Goal: Information Seeking & Learning: Learn about a topic

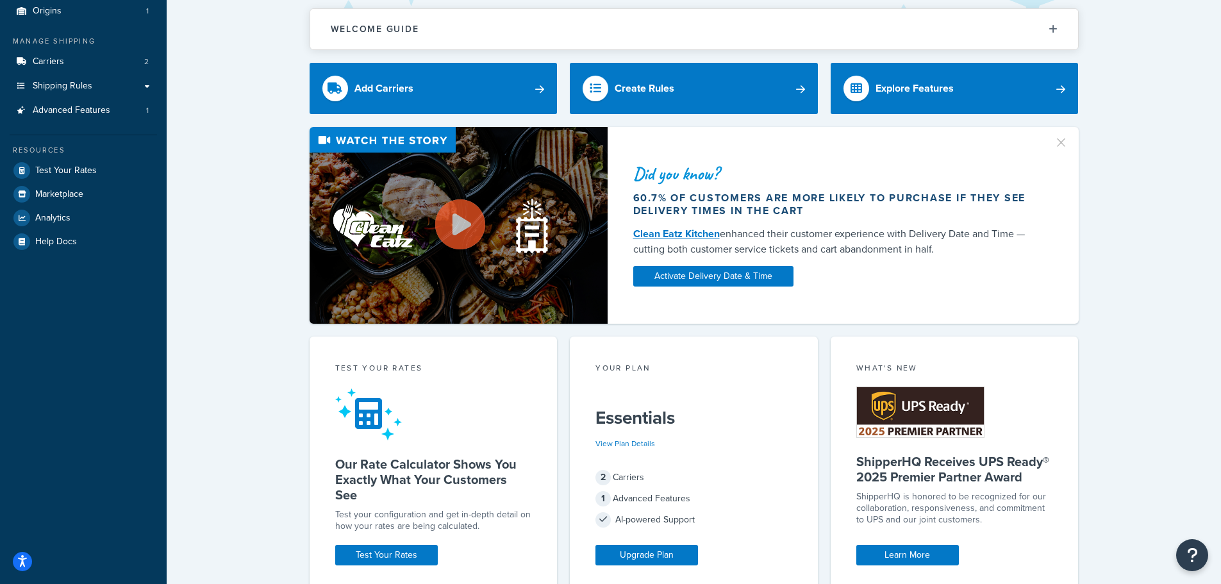
scroll to position [384, 0]
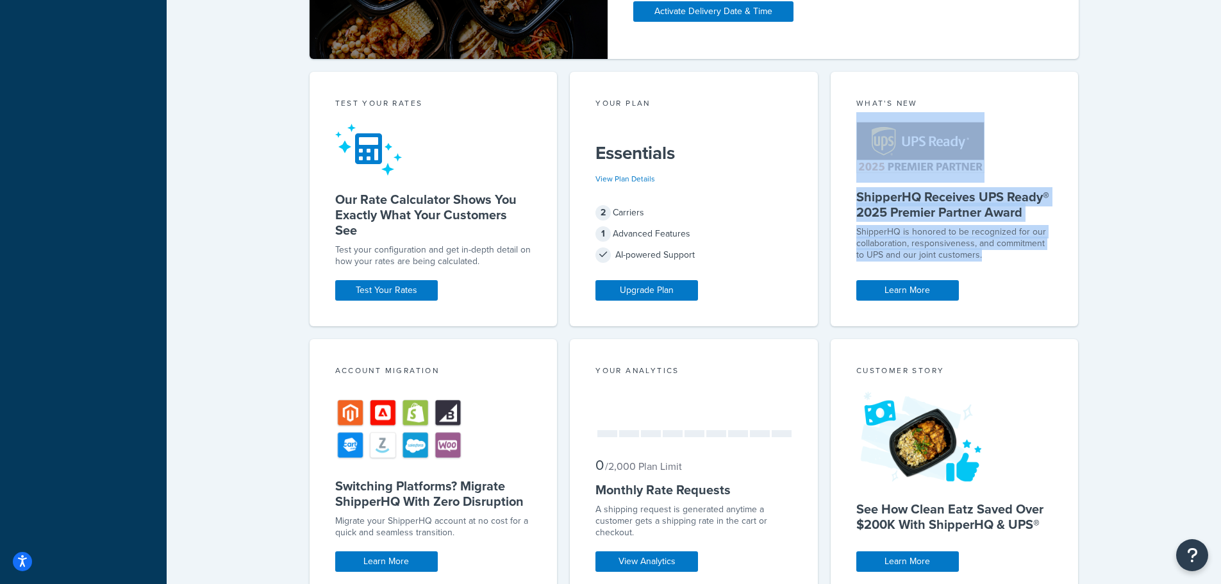
drag, startPoint x: 1021, startPoint y: 252, endPoint x: 911, endPoint y: 202, distance: 121.3
click at [902, 181] on div "What's New ShipperHQ Receives UPS Ready® 2025 Premier Partner Award ShipperHQ i…" at bounding box center [955, 199] width 248 height 254
click at [929, 219] on h5 "ShipperHQ Receives UPS Ready® 2025 Premier Partner Award" at bounding box center [954, 204] width 197 height 31
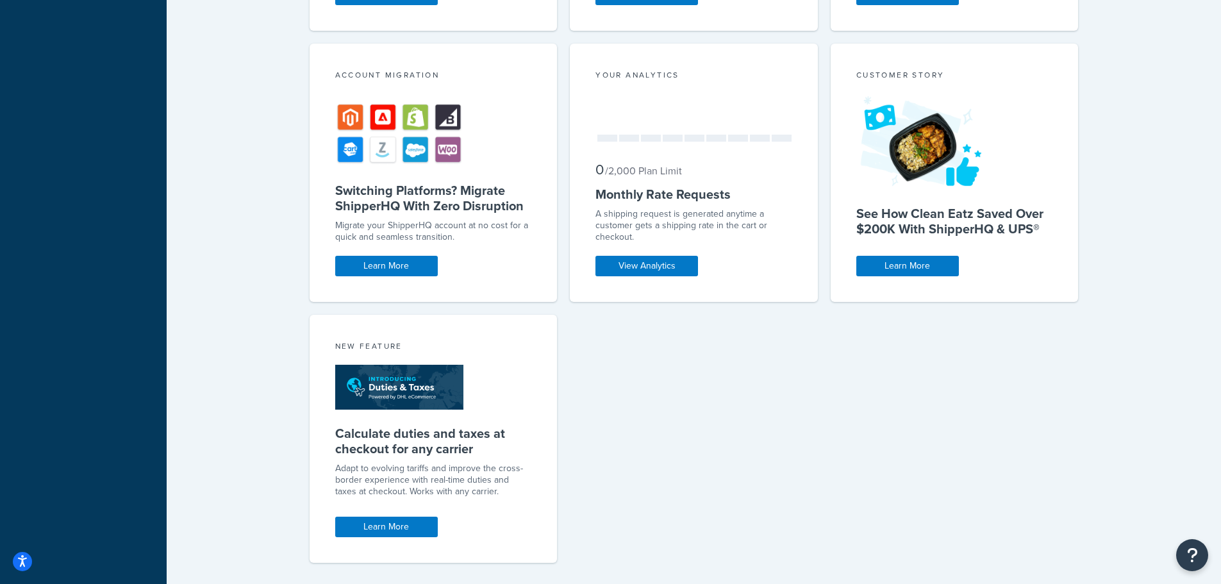
scroll to position [705, 0]
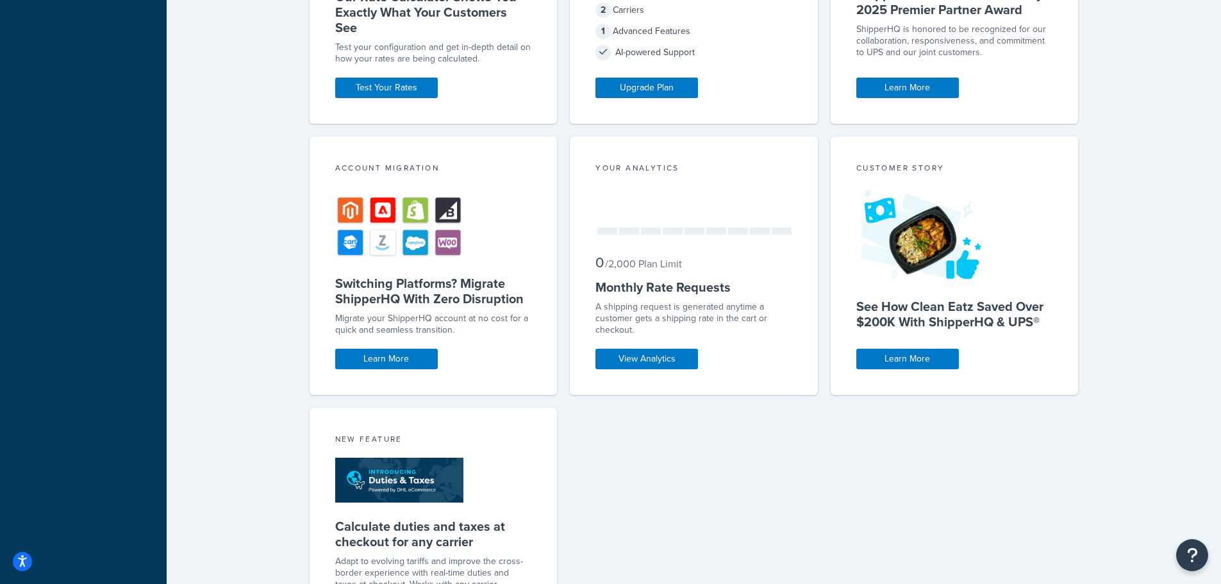
drag, startPoint x: 797, startPoint y: 475, endPoint x: 756, endPoint y: 335, distance: 145.8
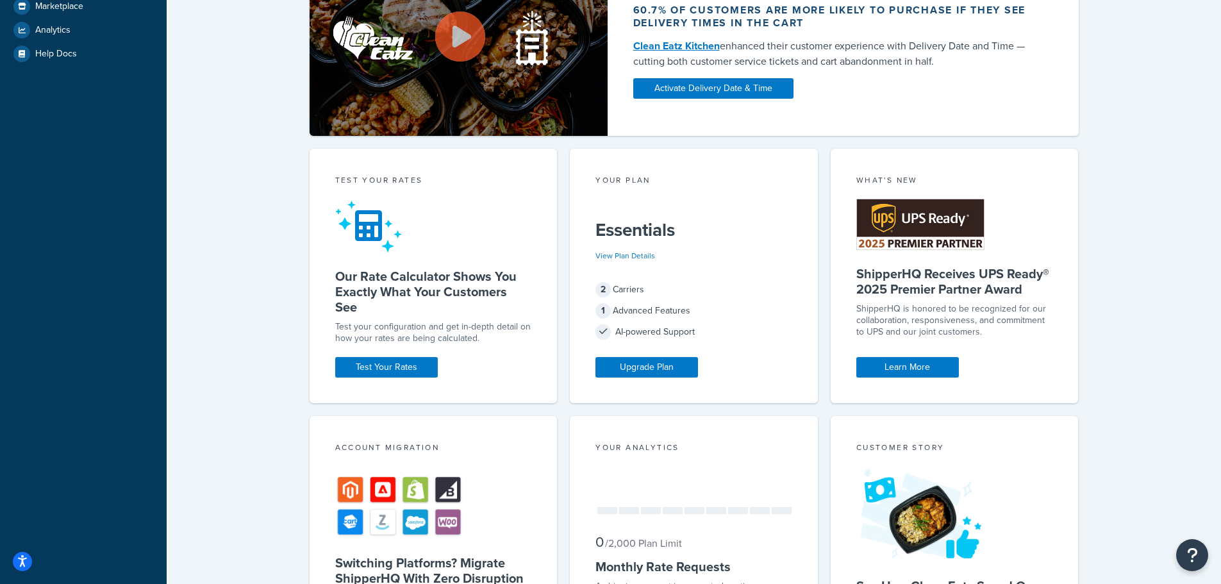
drag, startPoint x: 1008, startPoint y: 336, endPoint x: 806, endPoint y: 281, distance: 209.2
click at [806, 281] on div "Test your rates Our Rate Calculator Shows You Exactly What Your Customers See T…" at bounding box center [694, 548] width 769 height 799
click at [982, 333] on p "ShipperHQ is honored to be recognized for our collaboration, responsiveness, an…" at bounding box center [954, 320] width 197 height 35
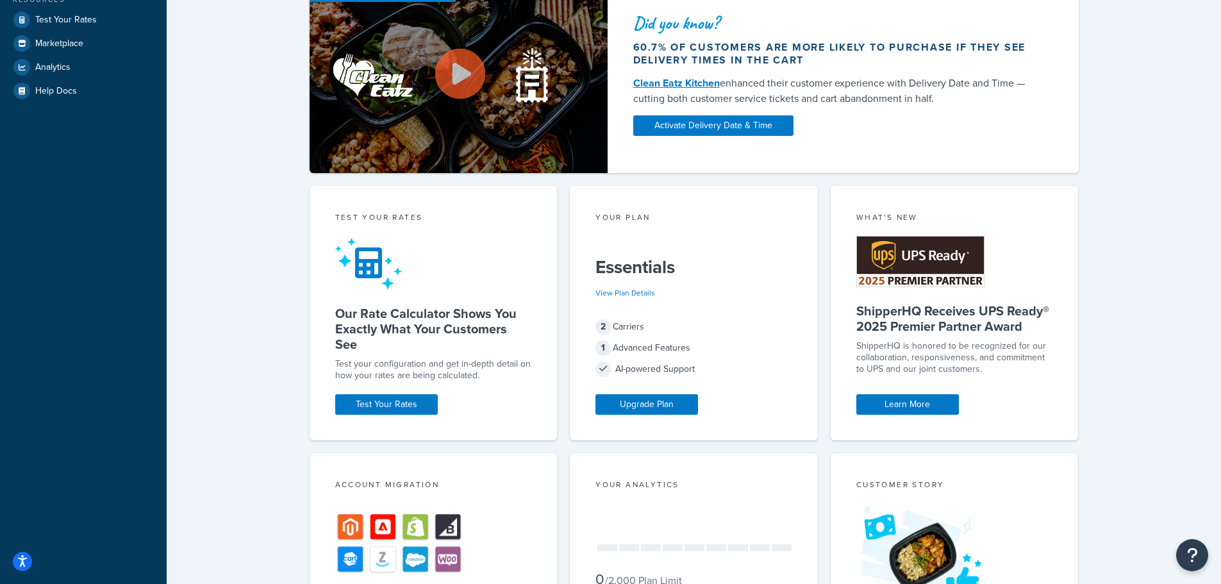
scroll to position [63, 0]
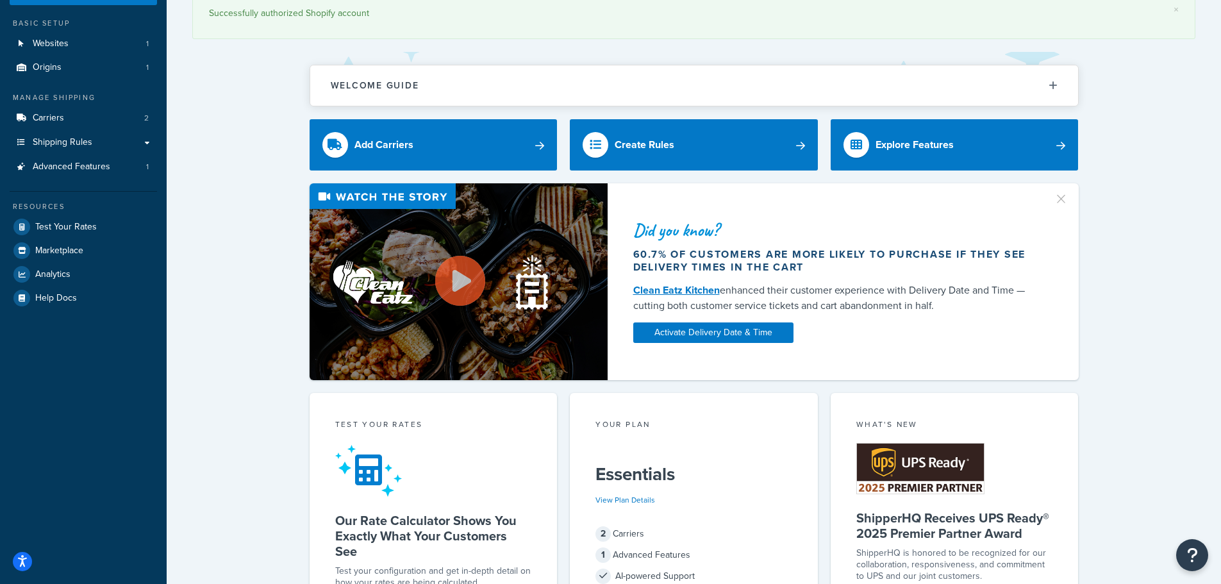
drag, startPoint x: 1037, startPoint y: 389, endPoint x: 624, endPoint y: 263, distance: 432.2
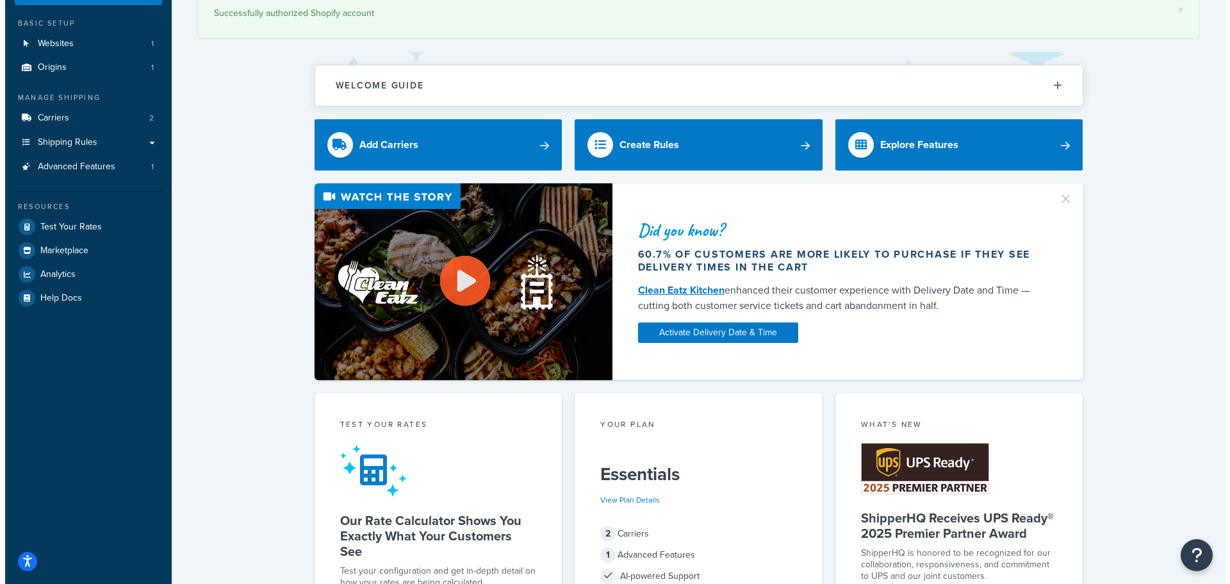
scroll to position [0, 0]
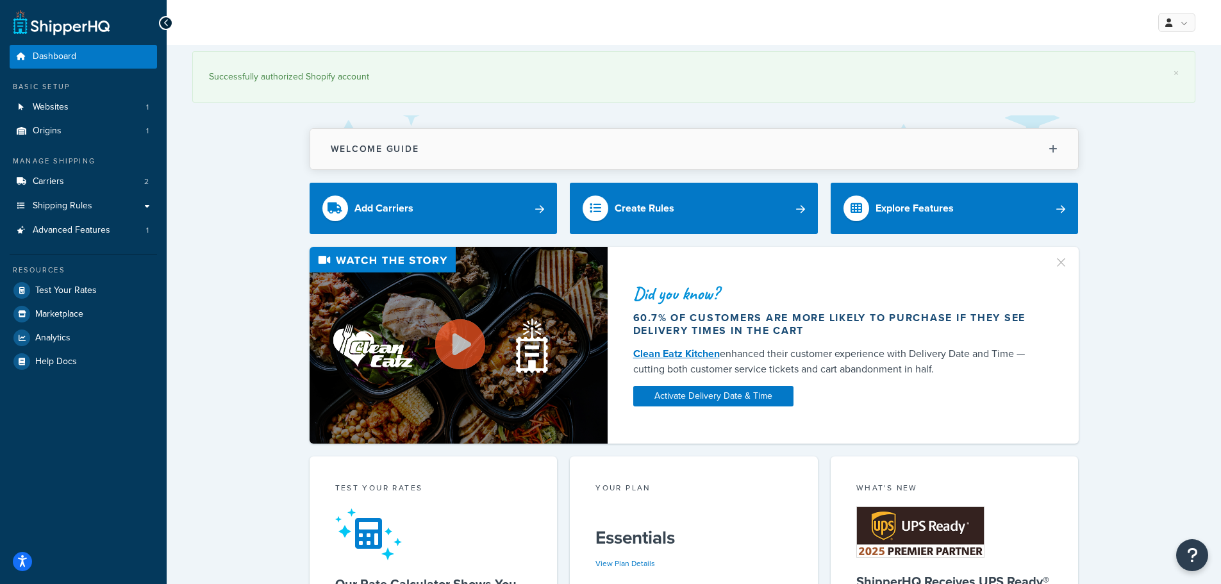
click at [920, 156] on button "Welcome Guide" at bounding box center [694, 149] width 768 height 40
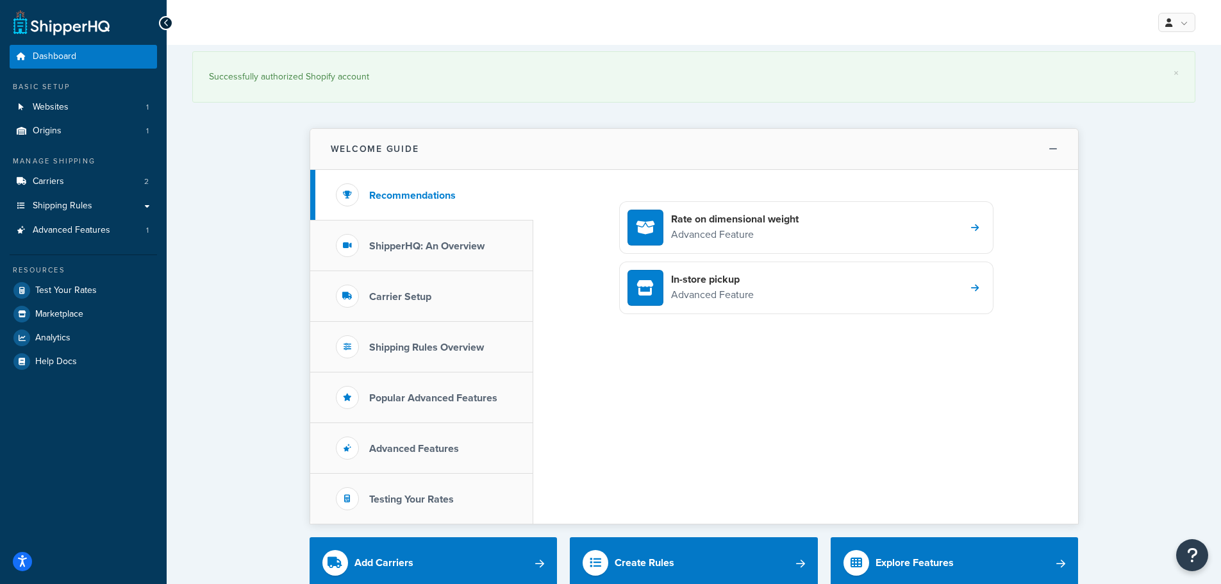
click at [920, 156] on button "Welcome Guide" at bounding box center [694, 149] width 768 height 41
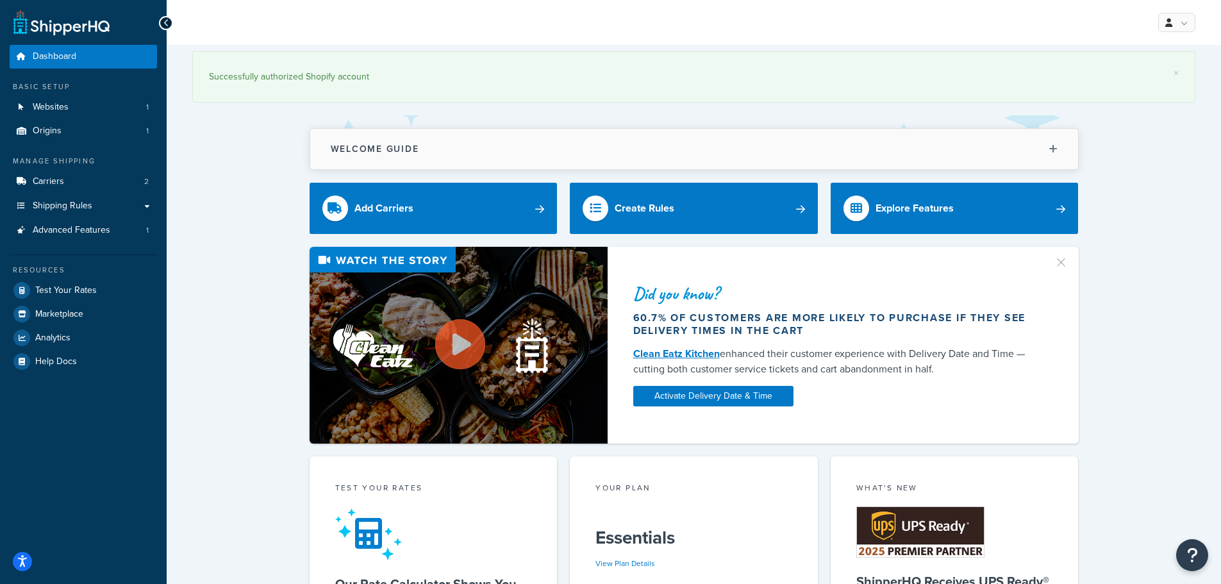
click at [920, 156] on button "Welcome Guide" at bounding box center [694, 149] width 768 height 40
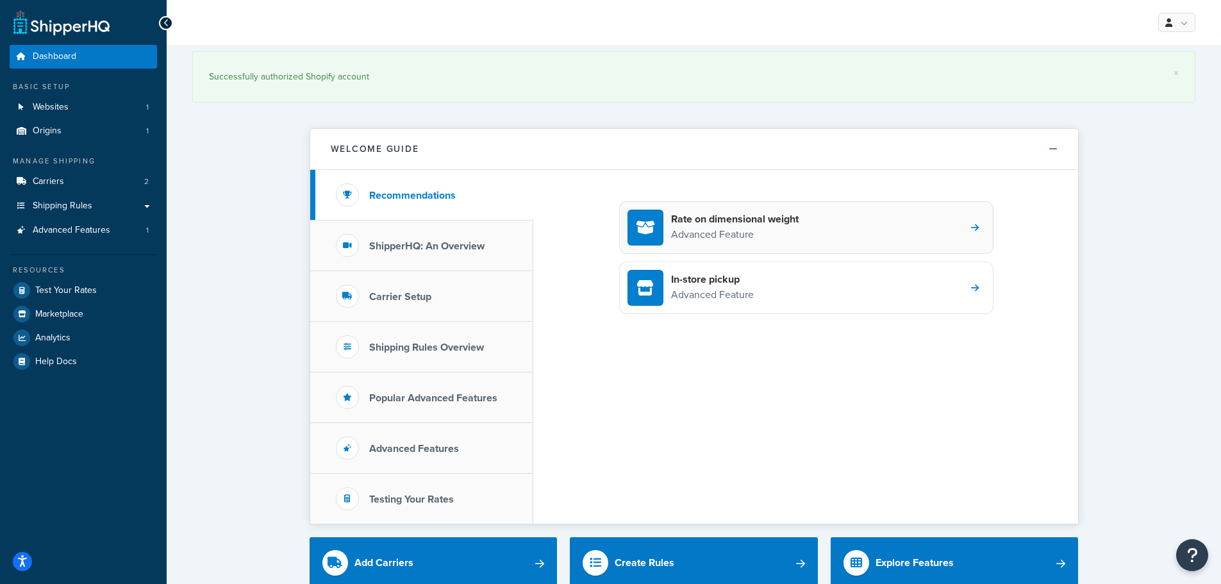
click at [816, 222] on div "Rate on dimensional weight Advanced Feature" at bounding box center [806, 227] width 374 height 53
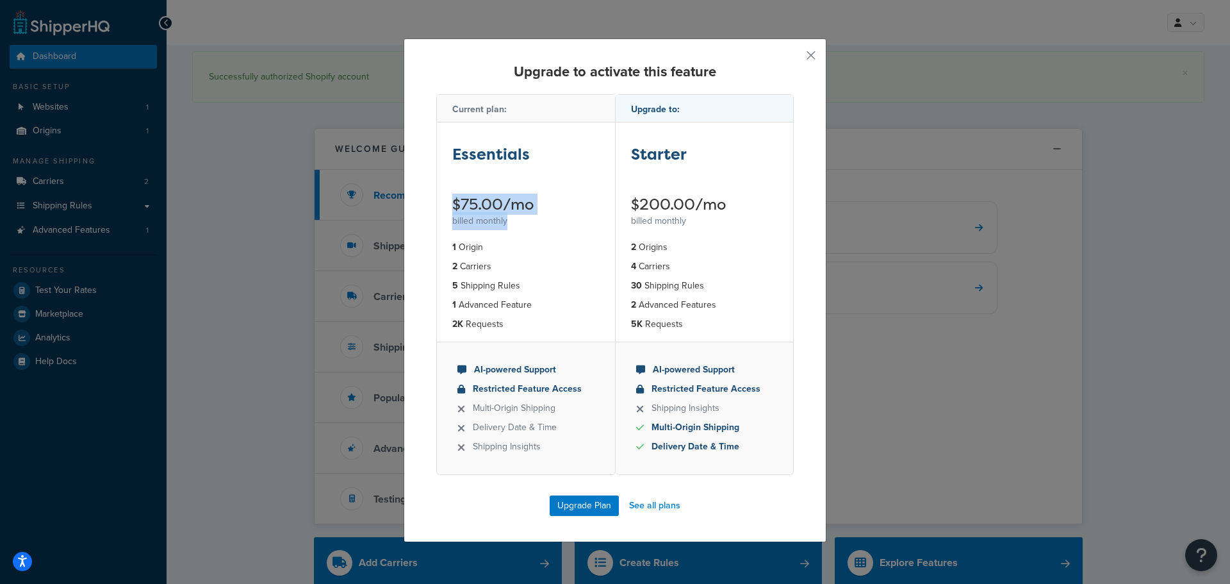
drag, startPoint x: 635, startPoint y: 233, endPoint x: 645, endPoint y: 238, distance: 10.9
click at [645, 238] on div "Current plan: Essentials $75.00/mo billed monthly 1 Origin 2 Carriers 5 Shippin…" at bounding box center [615, 294] width 358 height 401
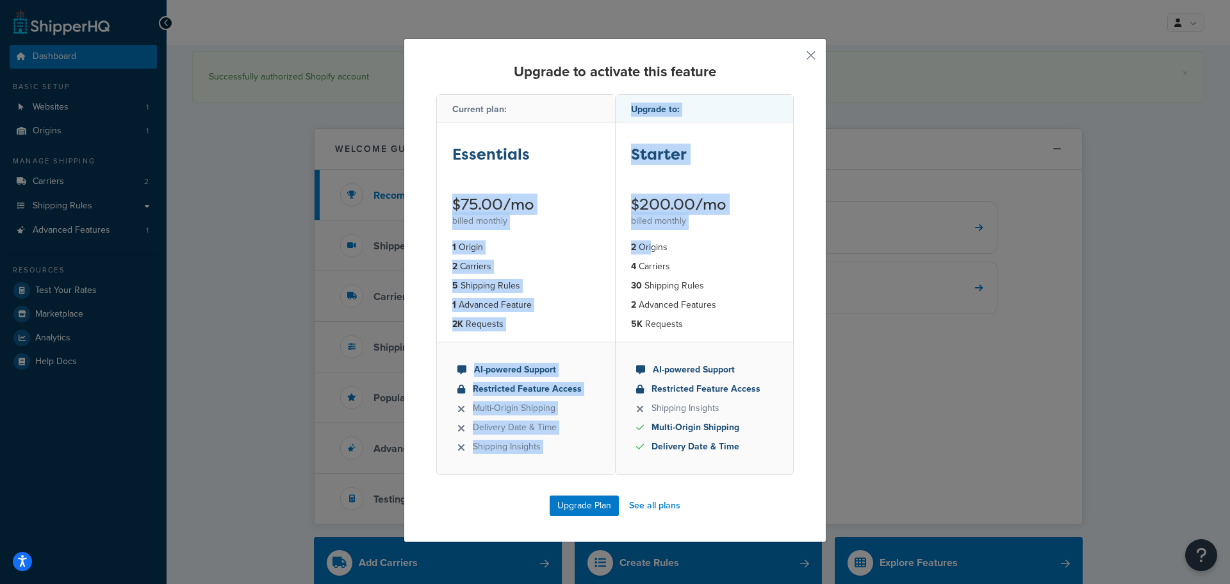
click at [583, 315] on ul "1 Origin 2 Carriers 5 Shipping Rules 1 Advanced Feature 2K Requests" at bounding box center [526, 286] width 178 height 112
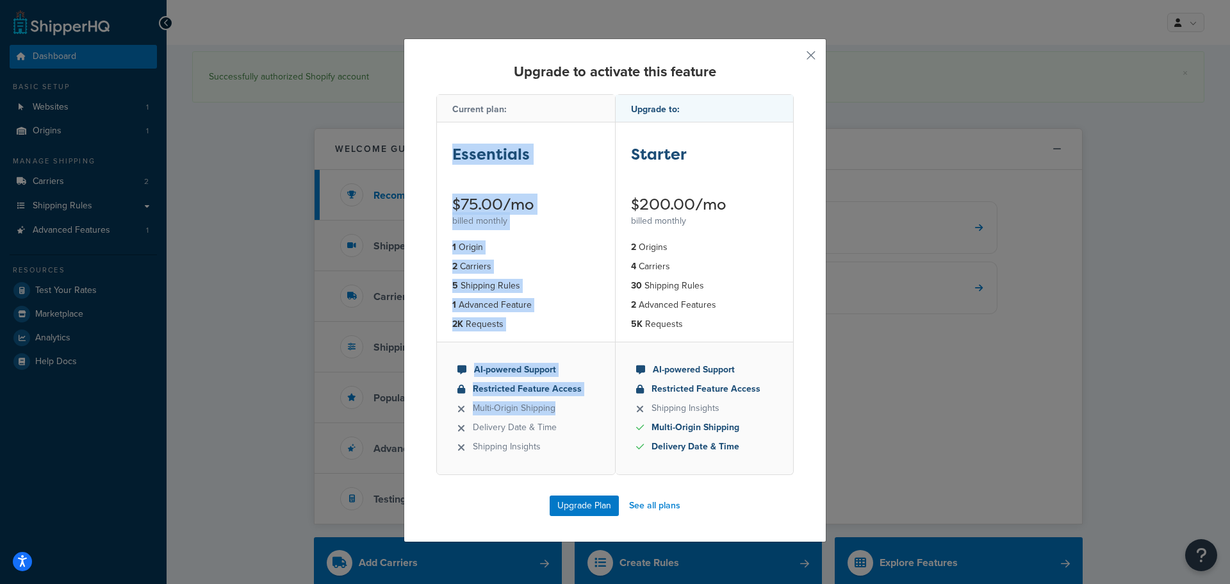
drag, startPoint x: 564, startPoint y: 423, endPoint x: 441, endPoint y: 153, distance: 296.5
click at [442, 155] on div "Current plan: Essentials $75.00/mo billed monthly 1 Origin 2 Carriers 5 Shippin…" at bounding box center [525, 284] width 179 height 380
click at [518, 235] on ul "1 Origin 2 Carriers 5 Shipping Rules 1 Advanced Feature 2K Requests" at bounding box center [526, 286] width 178 height 112
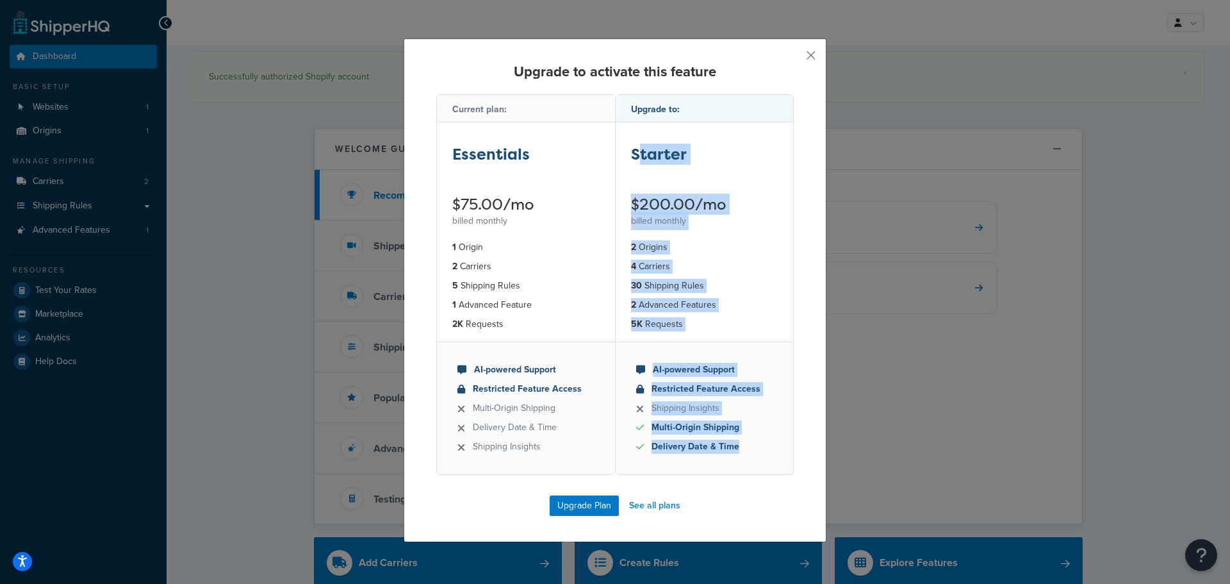
drag, startPoint x: 636, startPoint y: 137, endPoint x: 754, endPoint y: 477, distance: 359.5
click at [754, 474] on div "Upgrade to: Starter $200.00/mo billed monthly 2 Origins 4 Carriers 30 Shipping …" at bounding box center [705, 284] width 179 height 380
click at [750, 477] on div "Current plan: Essentials $75.00/mo billed monthly 1 Origin 2 Carriers 5 Shippin…" at bounding box center [615, 294] width 358 height 401
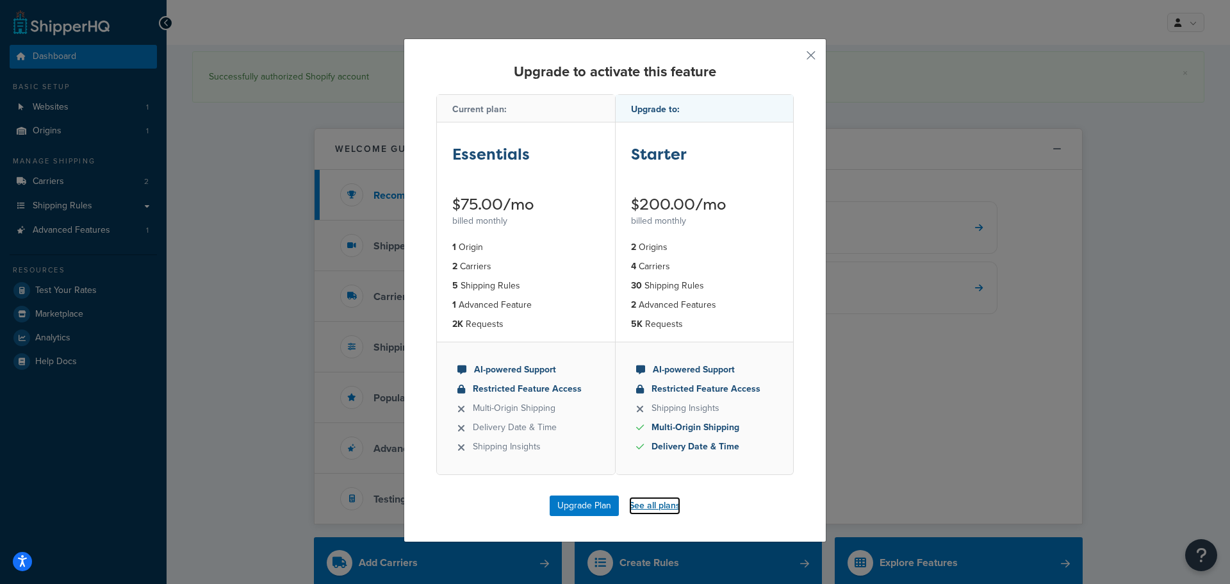
click at [654, 508] on link "See all plans" at bounding box center [654, 506] width 51 height 18
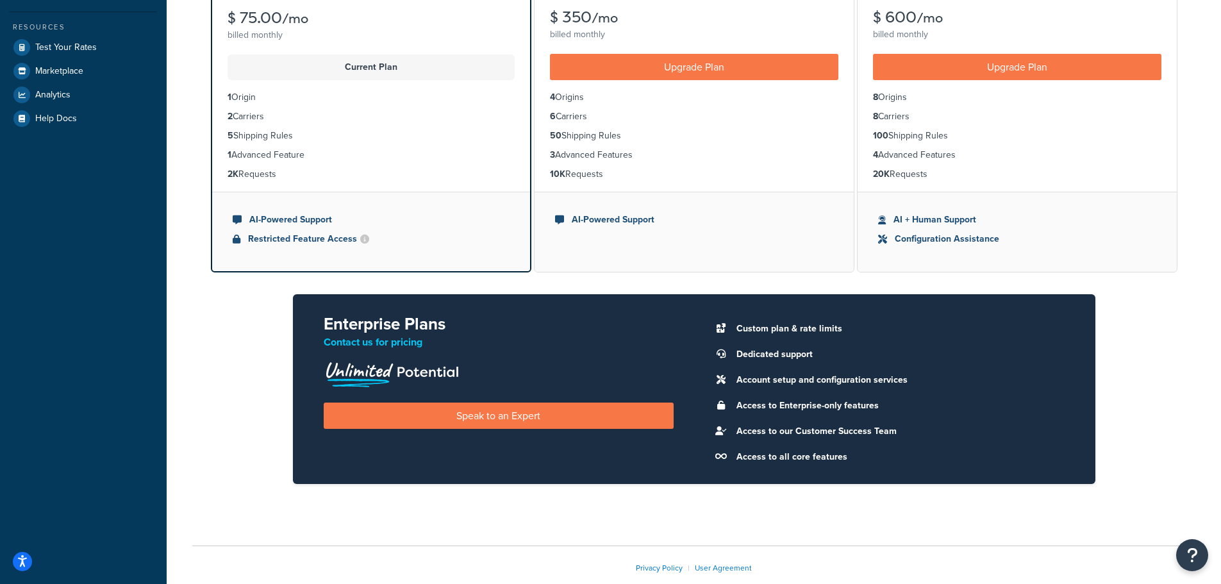
scroll to position [256, 0]
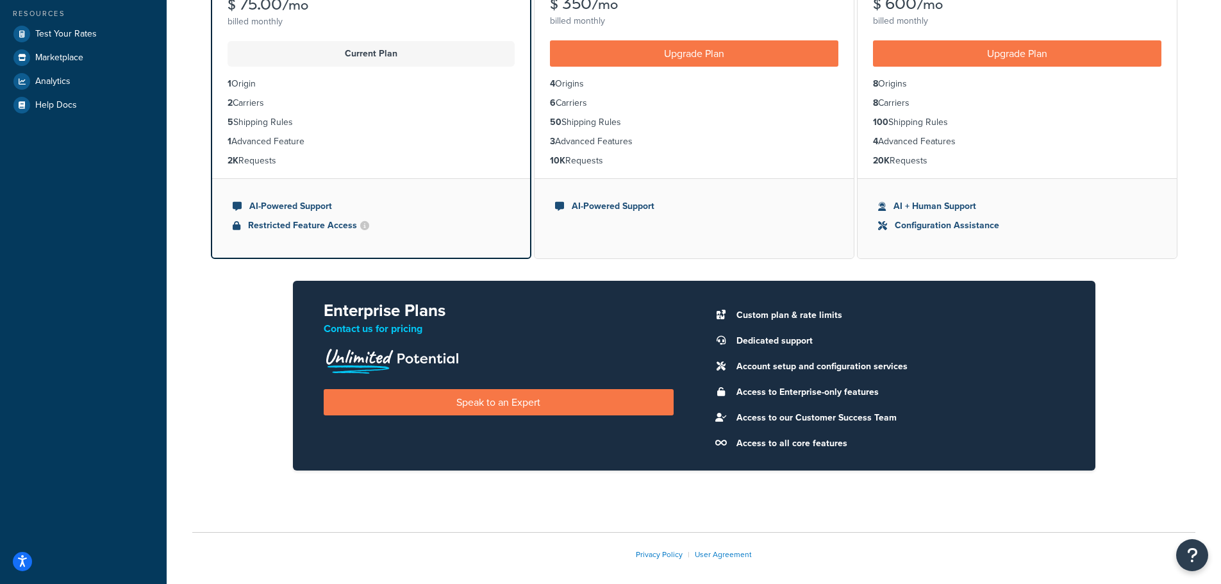
drag, startPoint x: 302, startPoint y: 171, endPoint x: 224, endPoint y: 110, distance: 99.1
click at [225, 111] on ul "1 Origin 2 Carriers 5 Shipping Rules 1 Advanced Feature 2K Requests" at bounding box center [371, 123] width 318 height 112
click at [336, 142] on li "1 Advanced Feature" at bounding box center [370, 142] width 287 height 14
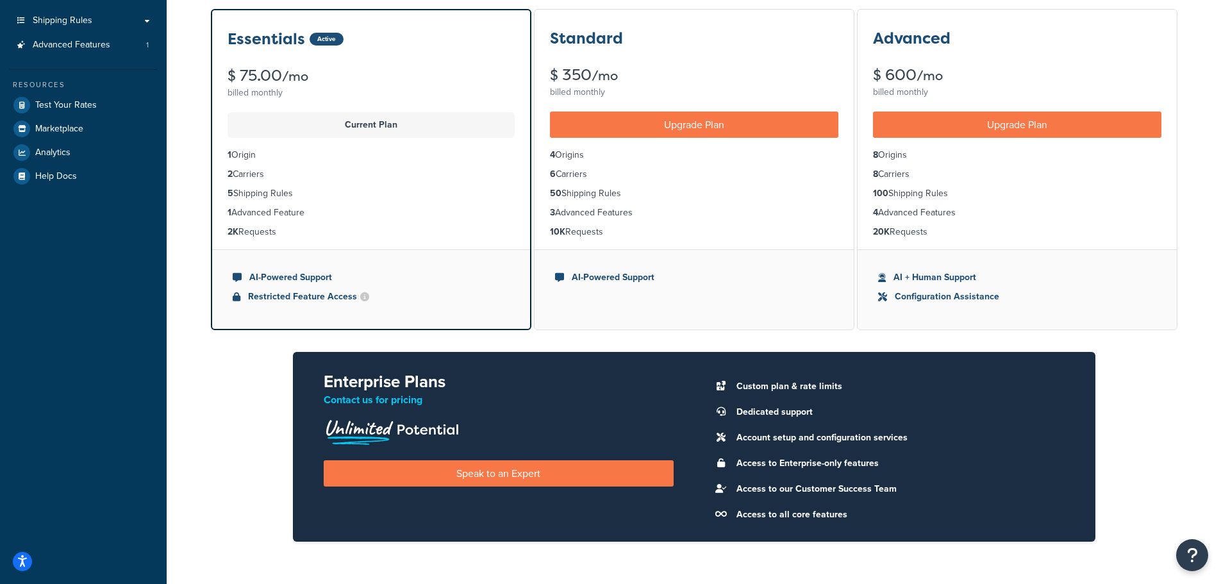
scroll to position [0, 0]
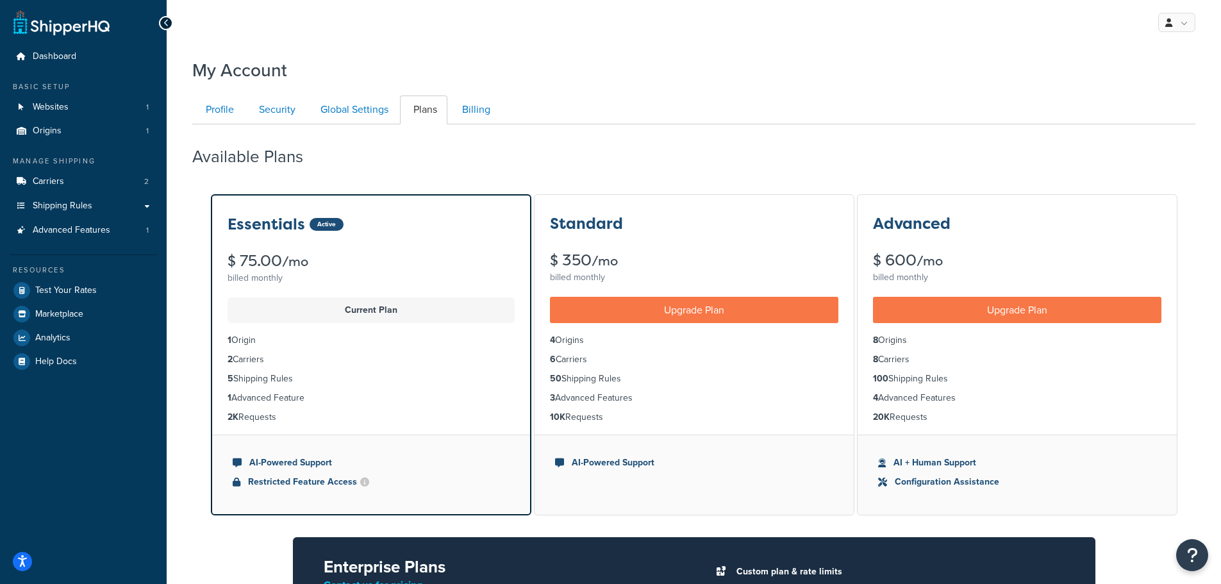
drag, startPoint x: 474, startPoint y: 451, endPoint x: 196, endPoint y: 150, distance: 409.5
click at [62, 129] on link "Origins 1" at bounding box center [83, 131] width 147 height 24
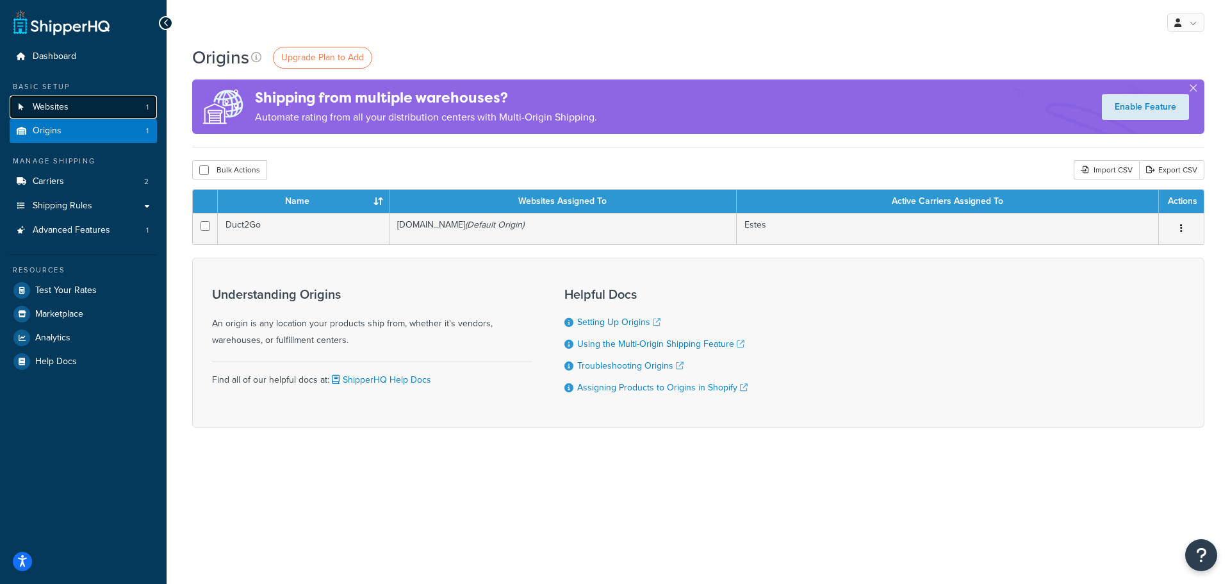
click at [71, 111] on link "Websites 1" at bounding box center [83, 107] width 147 height 24
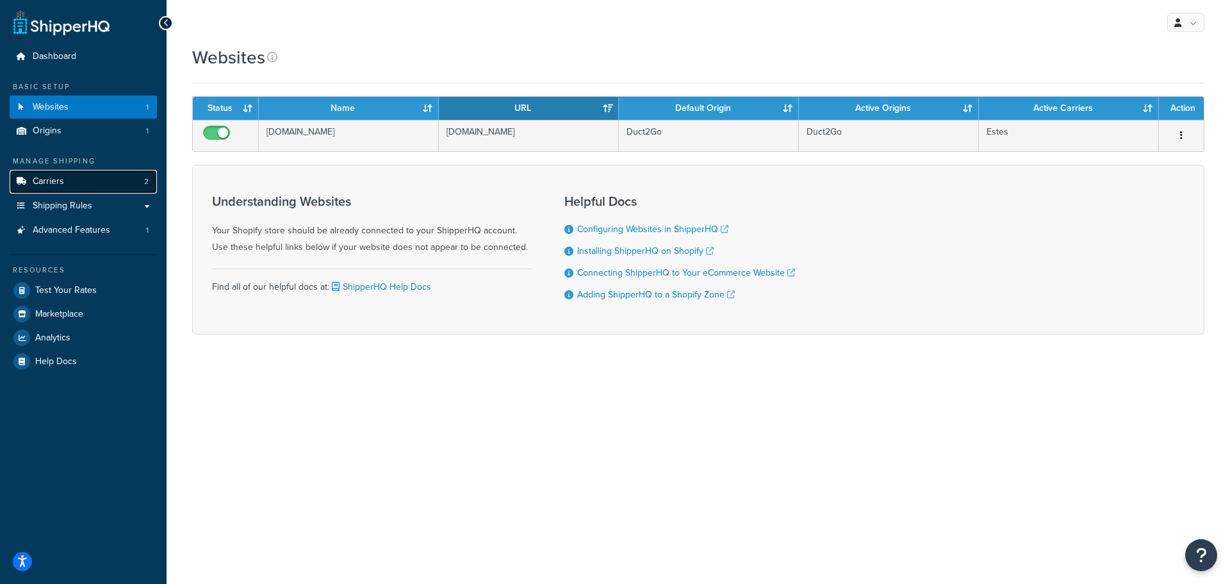
click at [72, 183] on link "Carriers 2" at bounding box center [83, 182] width 147 height 24
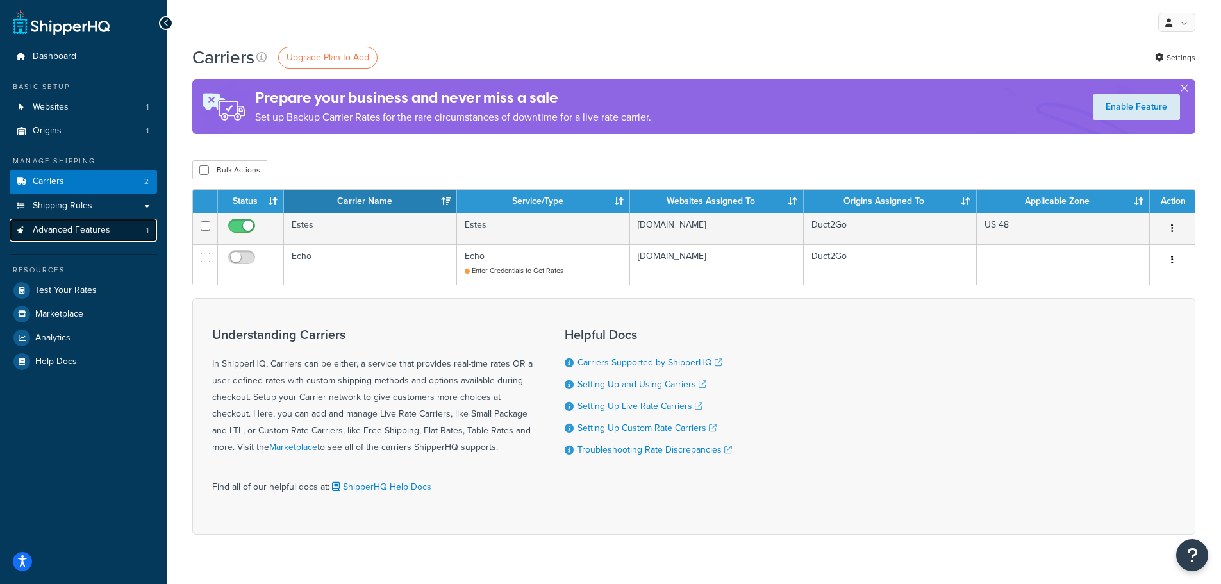
click at [72, 229] on span "Advanced Features" at bounding box center [72, 230] width 78 height 11
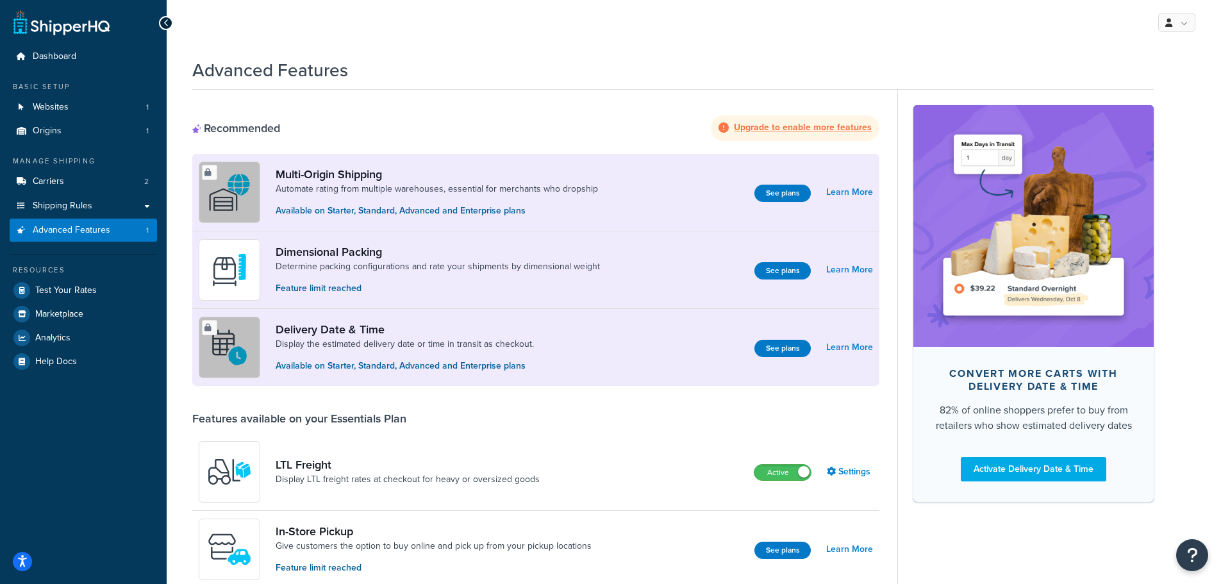
drag, startPoint x: 709, startPoint y: 536, endPoint x: 634, endPoint y: 90, distance: 452.8
